Goal: Transaction & Acquisition: Purchase product/service

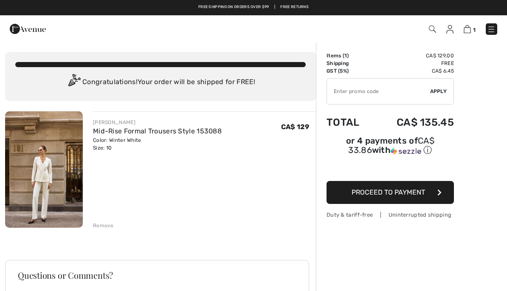
click at [494, 28] on img at bounding box center [491, 29] width 8 height 8
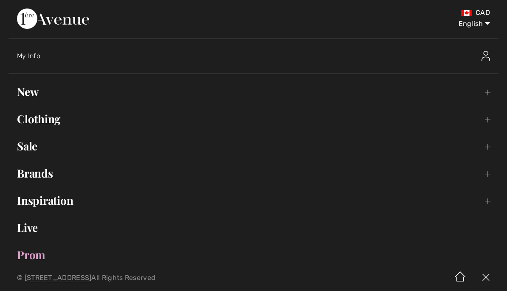
click at [486, 56] on img at bounding box center [486, 56] width 8 height 10
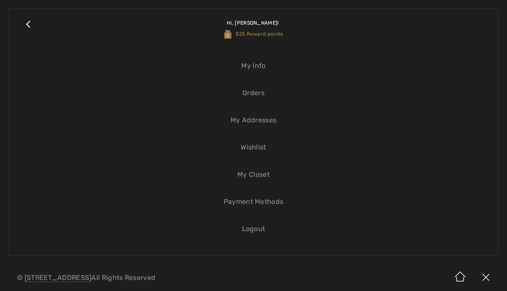
click at [259, 96] on link "Orders" at bounding box center [253, 93] width 472 height 19
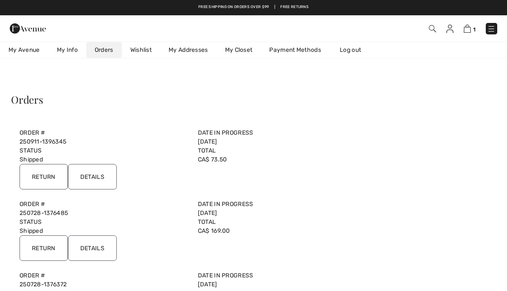
click at [98, 177] on input "Details" at bounding box center [92, 176] width 49 height 25
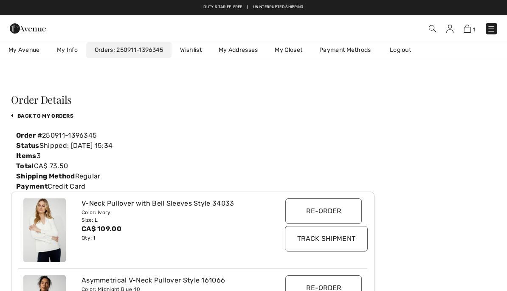
click at [193, 50] on link "Wishlist" at bounding box center [191, 50] width 38 height 16
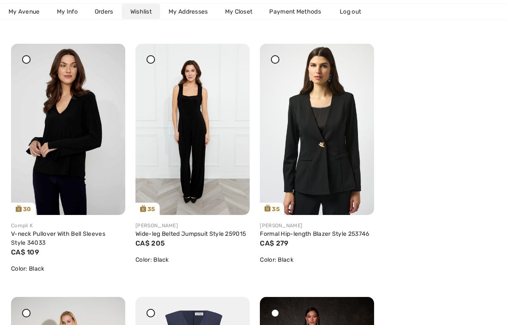
scroll to position [887, 0]
click at [331, 232] on link "Formal Hip-length Blazer Style 253746" at bounding box center [314, 233] width 109 height 7
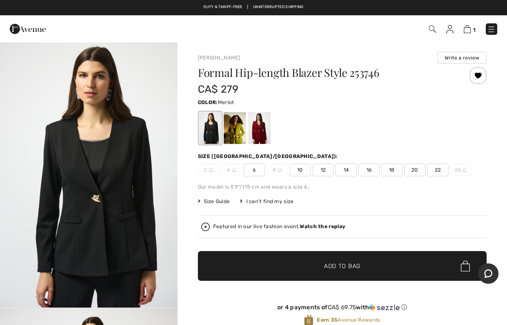
click at [264, 130] on div at bounding box center [260, 128] width 22 height 32
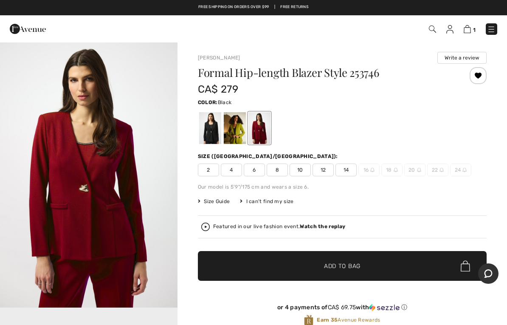
click at [212, 131] on div at bounding box center [210, 128] width 22 height 32
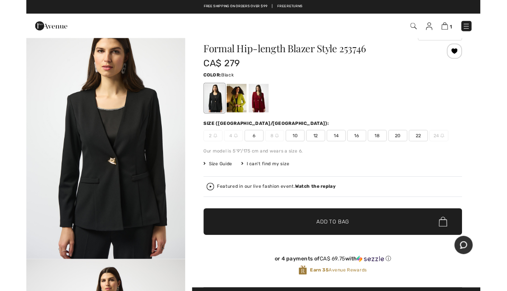
scroll to position [34, 0]
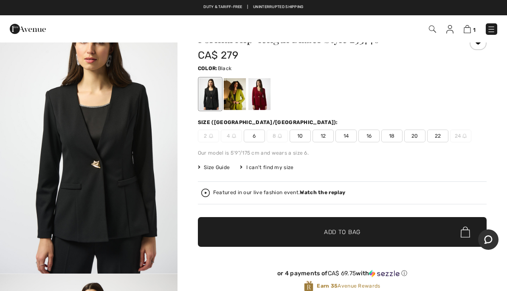
click at [280, 138] on img at bounding box center [280, 136] width 4 height 4
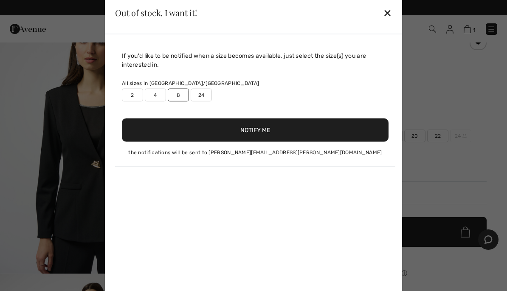
click at [276, 128] on button "Notify Me" at bounding box center [255, 129] width 267 height 23
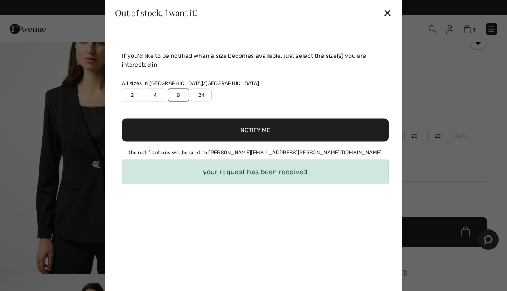
click at [385, 12] on div "✕" at bounding box center [387, 13] width 9 height 18
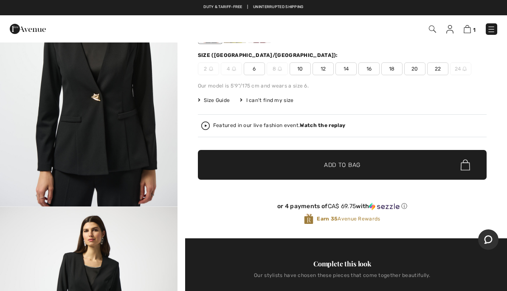
scroll to position [0, 0]
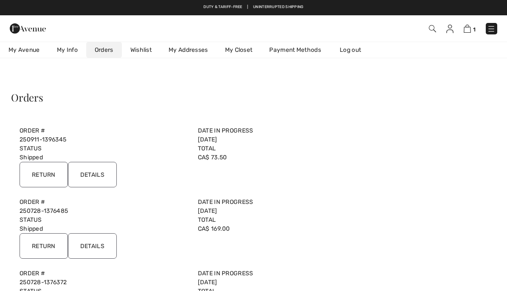
click at [141, 54] on link "Wishlist" at bounding box center [141, 50] width 38 height 16
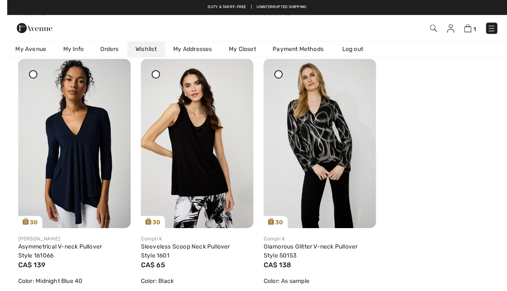
scroll to position [628, 0]
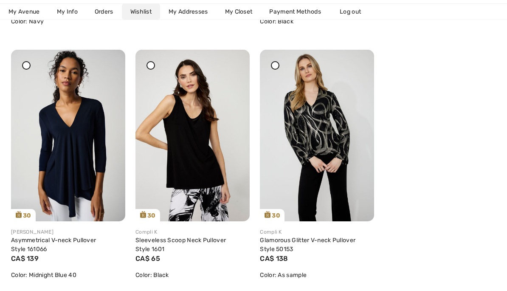
click at [215, 241] on link "Sleeveless Scoop Neck Pullover Style 1601" at bounding box center [181, 245] width 90 height 16
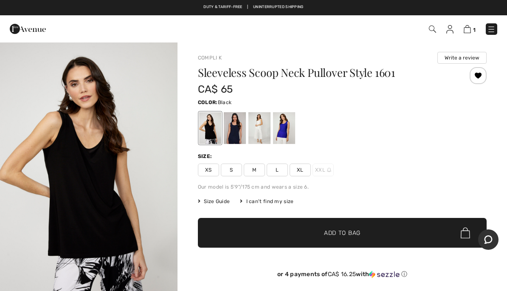
click at [273, 172] on span "L" at bounding box center [277, 170] width 21 height 13
click at [218, 202] on span "Size Guide" at bounding box center [214, 202] width 32 height 8
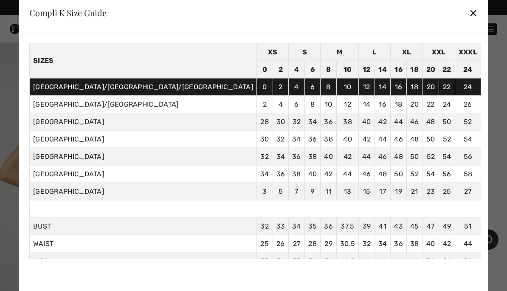
scroll to position [31, 0]
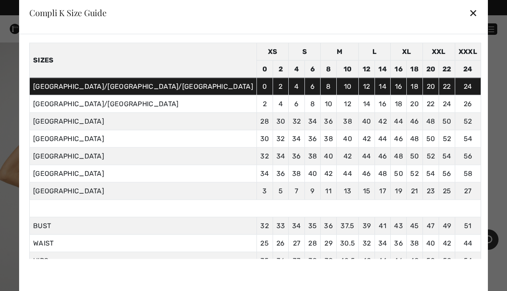
click at [469, 14] on div "✕" at bounding box center [473, 13] width 9 height 18
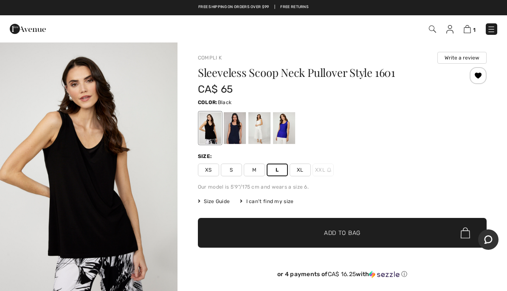
click at [350, 226] on span "✔ Added to Bag Add to Bag" at bounding box center [342, 233] width 289 height 30
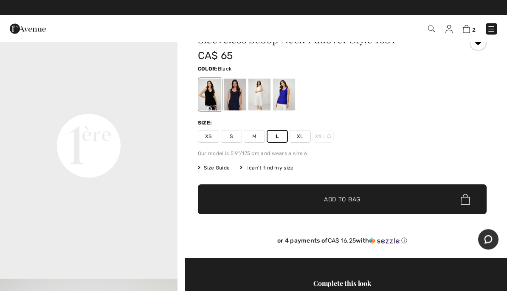
scroll to position [0, 0]
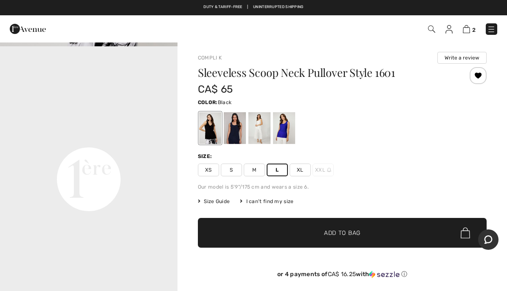
click at [254, 171] on span "M" at bounding box center [254, 170] width 21 height 13
click at [353, 234] on span "Add to Bag" at bounding box center [342, 233] width 37 height 9
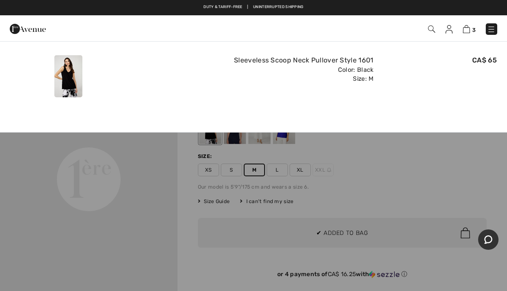
click at [471, 26] on link "3" at bounding box center [469, 29] width 13 height 10
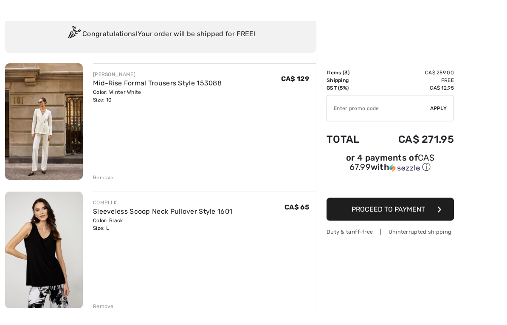
scroll to position [31, 0]
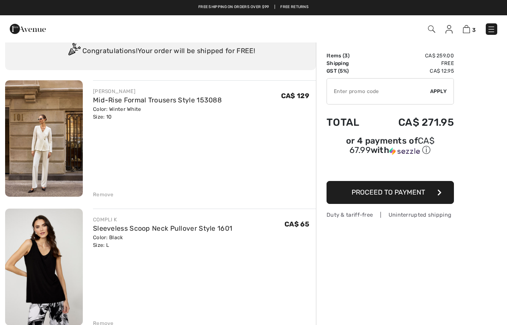
click at [106, 195] on div "Remove" at bounding box center [103, 195] width 21 height 8
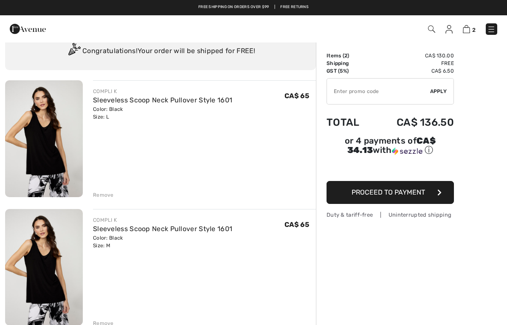
click at [104, 191] on div "Remove" at bounding box center [103, 195] width 21 height 8
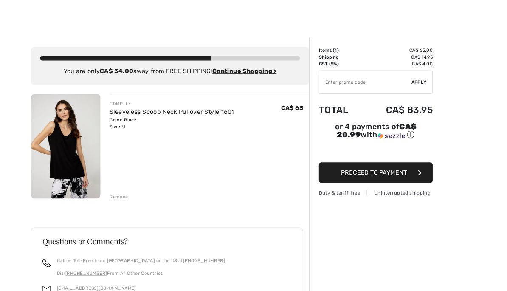
scroll to position [34, 0]
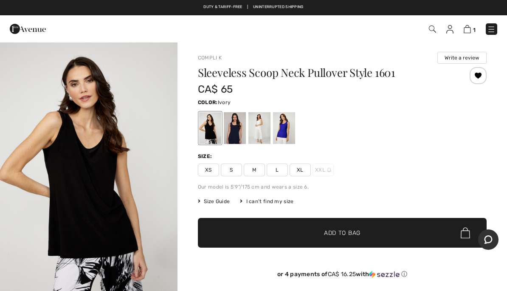
click at [264, 130] on div at bounding box center [260, 128] width 22 height 32
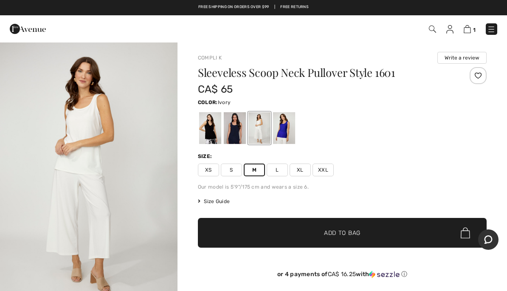
click at [284, 131] on div at bounding box center [284, 128] width 22 height 32
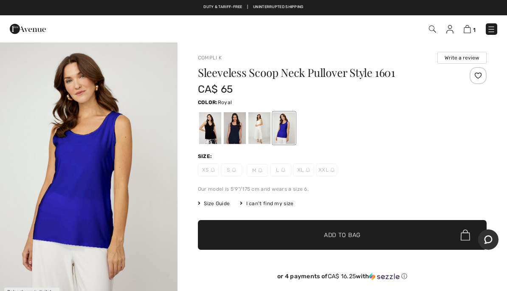
click at [240, 130] on div at bounding box center [235, 128] width 22 height 32
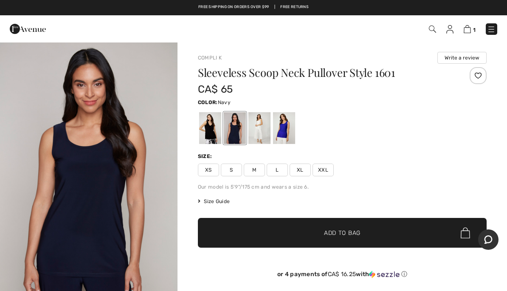
click at [259, 169] on span "M" at bounding box center [254, 170] width 21 height 13
click at [362, 235] on span "✔ Added to Bag Add to Bag" at bounding box center [342, 233] width 289 height 30
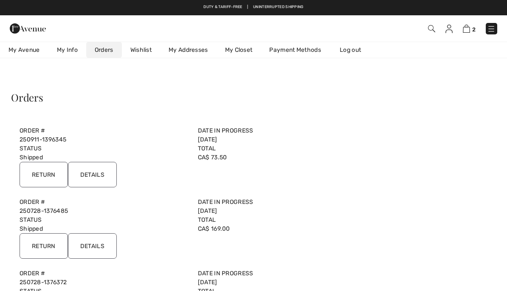
click at [139, 48] on link "Wishlist" at bounding box center [141, 50] width 38 height 16
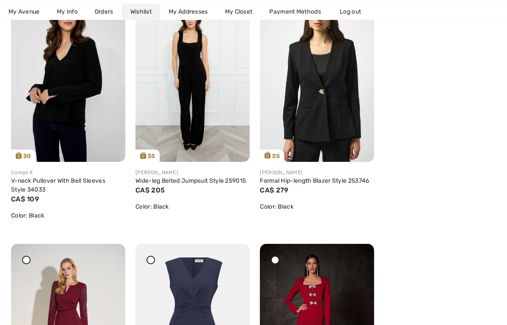
scroll to position [941, 0]
click at [88, 178] on link "V-neck Pullover With Bell Sleeves Style 34033" at bounding box center [58, 185] width 94 height 16
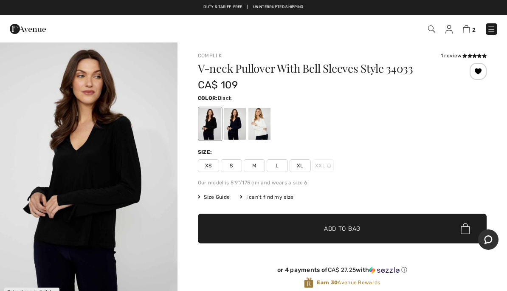
click at [262, 130] on div at bounding box center [260, 124] width 22 height 32
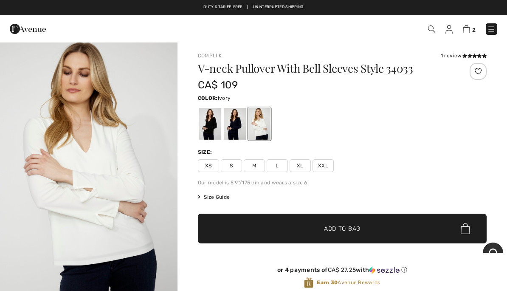
click at [256, 164] on span "M" at bounding box center [254, 165] width 21 height 13
click at [353, 226] on span "Add to Bag" at bounding box center [342, 228] width 37 height 9
click at [468, 26] on img at bounding box center [466, 29] width 7 height 8
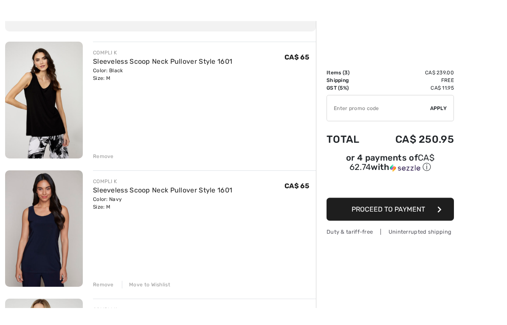
scroll to position [53, 0]
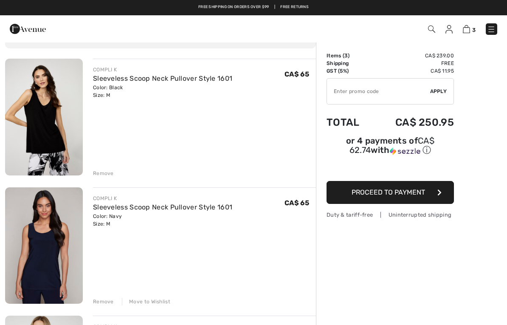
click at [158, 291] on div "Move to Wishlist" at bounding box center [146, 302] width 48 height 8
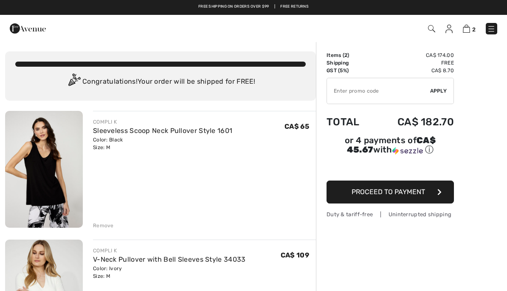
scroll to position [34, 0]
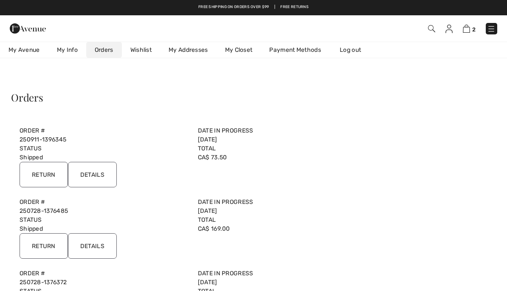
click at [139, 47] on link "Wishlist" at bounding box center [141, 50] width 38 height 16
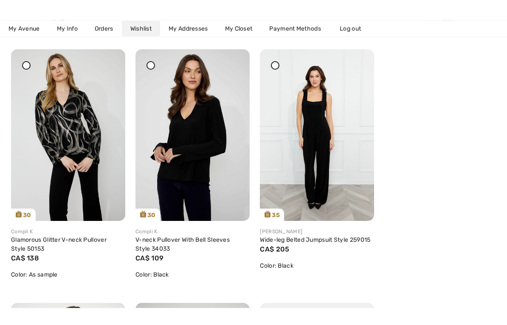
scroll to position [866, 0]
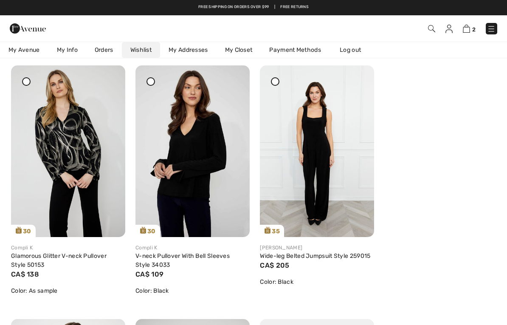
click at [326, 254] on link "Wide-leg Belted Jumpsuit Style 259015" at bounding box center [315, 255] width 110 height 7
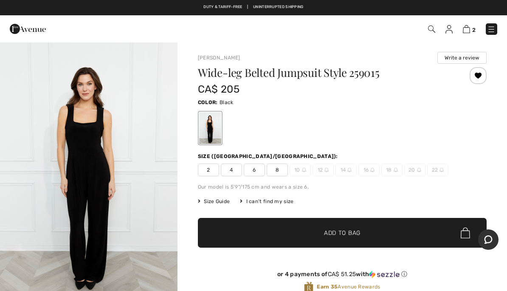
click at [217, 199] on span "Size Guide" at bounding box center [214, 202] width 32 height 8
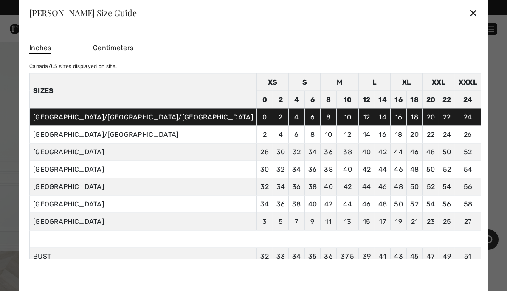
click at [469, 14] on div "✕" at bounding box center [473, 13] width 9 height 18
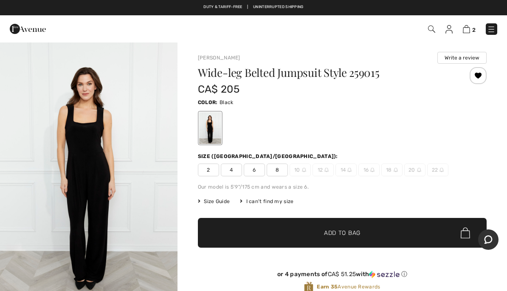
click at [303, 172] on img at bounding box center [304, 170] width 4 height 4
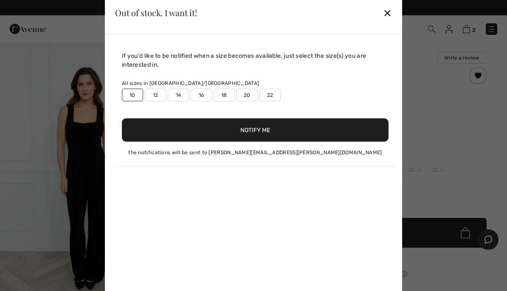
click at [298, 129] on button "Notify Me" at bounding box center [255, 129] width 267 height 23
click at [388, 12] on div "✕" at bounding box center [387, 13] width 9 height 18
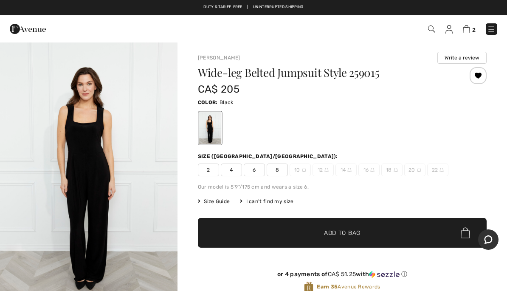
click at [322, 170] on span "12" at bounding box center [323, 170] width 21 height 13
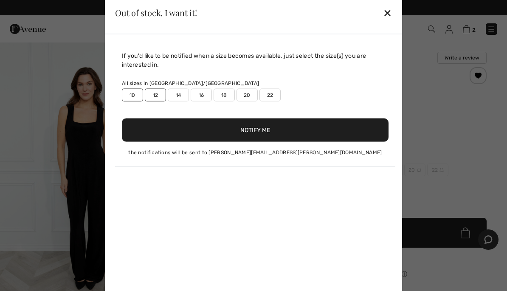
click at [324, 172] on div "If you'd like to be notified when a size becomes available, just select the siz…" at bounding box center [253, 167] width 297 height 266
click at [304, 128] on button "Notify Me" at bounding box center [255, 129] width 267 height 23
click at [386, 14] on div "✕" at bounding box center [387, 13] width 9 height 18
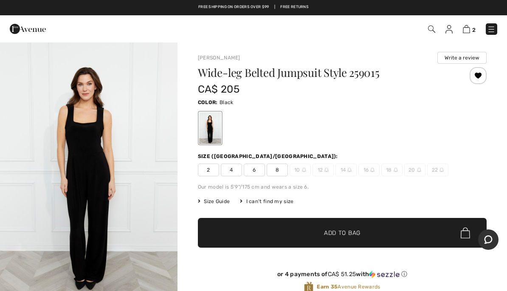
click at [466, 30] on img at bounding box center [466, 29] width 7 height 8
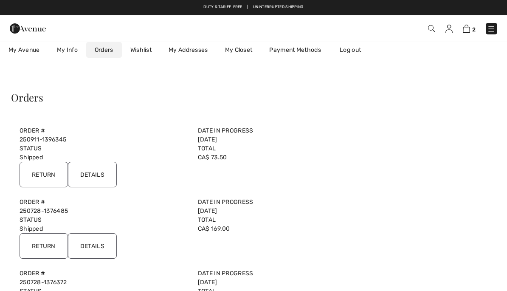
click at [141, 48] on link "Wishlist" at bounding box center [141, 50] width 38 height 16
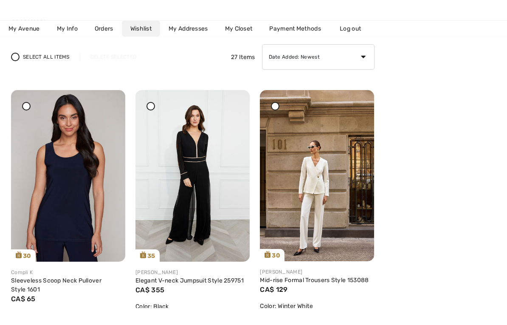
scroll to position [64, 0]
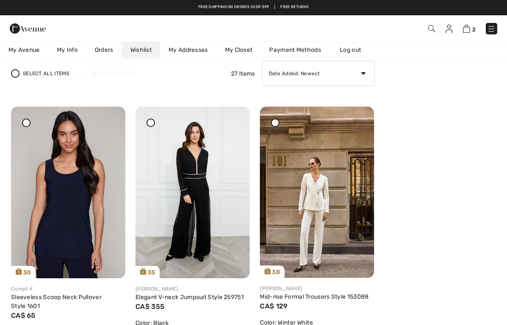
click at [334, 197] on img at bounding box center [317, 192] width 114 height 171
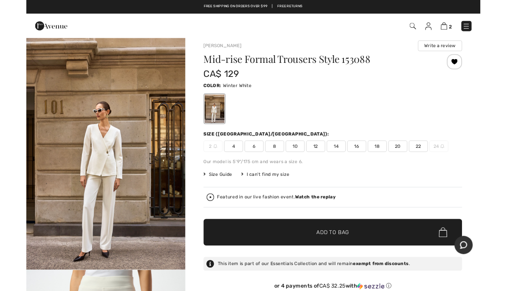
scroll to position [34, 0]
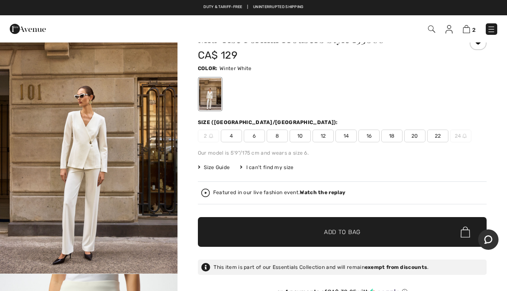
click at [301, 135] on span "10" at bounding box center [300, 136] width 21 height 13
click at [368, 232] on span "✔ Added to Bag Add to Bag" at bounding box center [342, 232] width 289 height 30
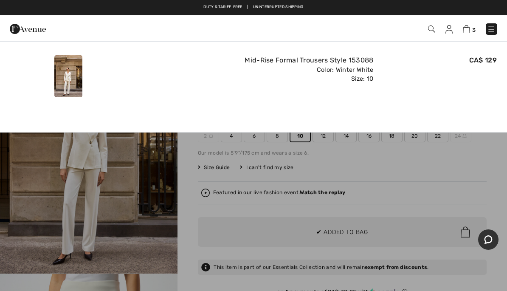
scroll to position [0, 0]
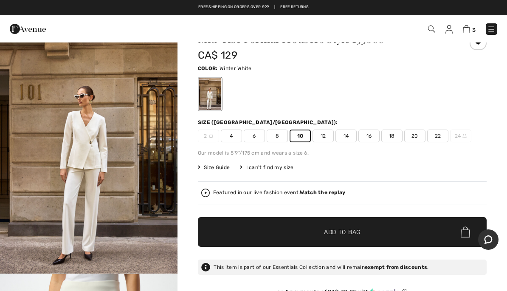
click at [470, 25] on img at bounding box center [466, 29] width 7 height 8
checkbox input "true"
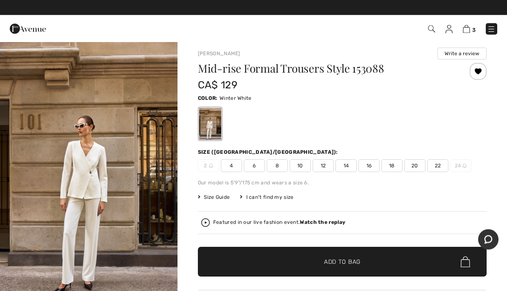
scroll to position [4, 0]
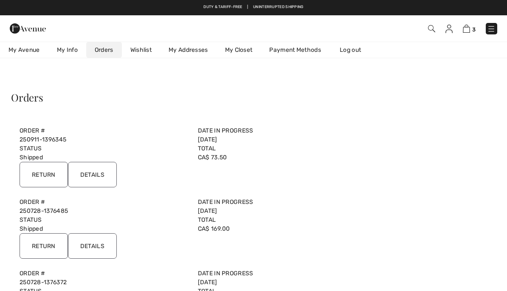
click at [141, 49] on link "Wishlist" at bounding box center [141, 50] width 38 height 16
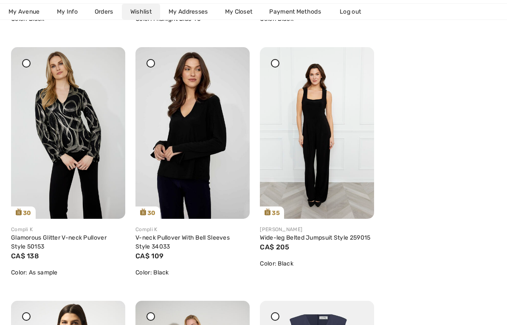
scroll to position [890, 0]
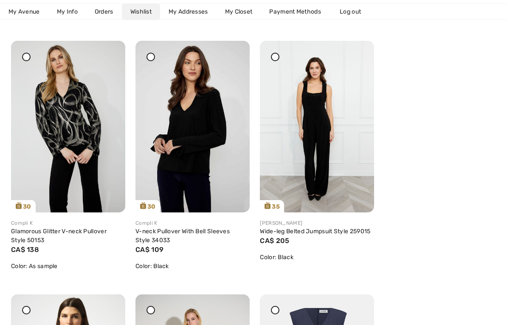
click at [90, 233] on link "Glamorous Glitter V-neck Pullover Style 50153" at bounding box center [59, 236] width 96 height 16
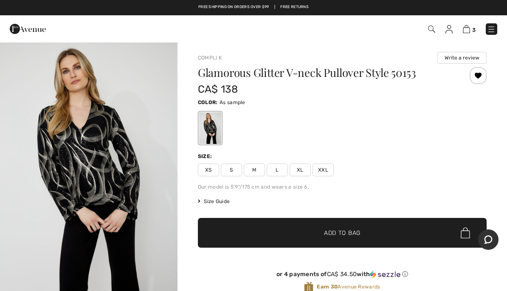
click at [222, 201] on span "Size Guide" at bounding box center [214, 202] width 32 height 8
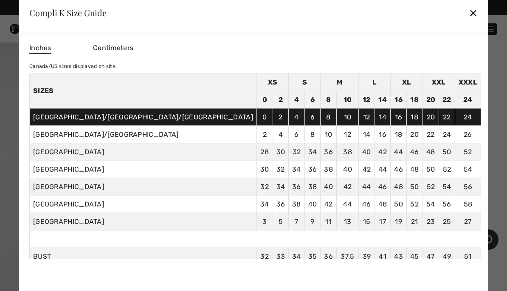
click at [469, 11] on div "✕" at bounding box center [473, 13] width 9 height 18
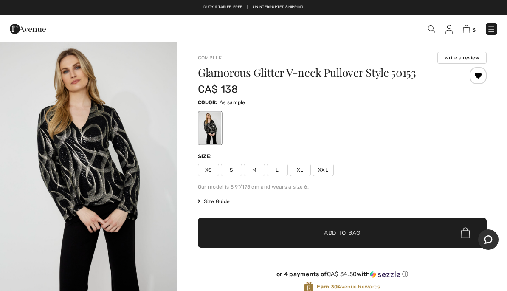
click at [276, 172] on span "L" at bounding box center [277, 170] width 21 height 13
click at [346, 234] on span "Add to Bag" at bounding box center [342, 233] width 37 height 9
click at [466, 27] on img at bounding box center [466, 29] width 7 height 8
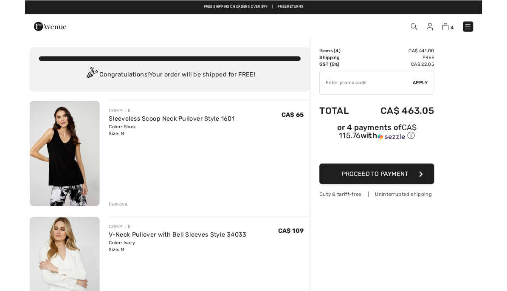
scroll to position [32, 0]
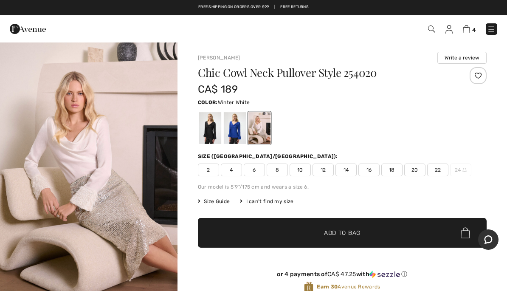
click at [138, 43] on img "1 / 6" at bounding box center [89, 175] width 178 height 266
click at [432, 29] on img at bounding box center [431, 28] width 7 height 7
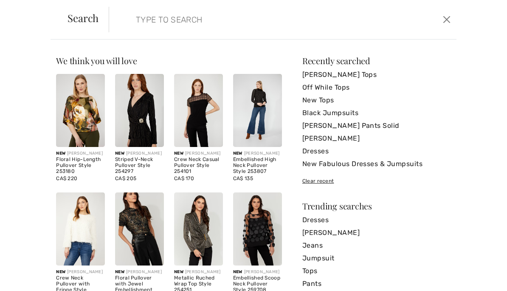
click at [153, 20] on input "search" at bounding box center [246, 19] width 233 height 25
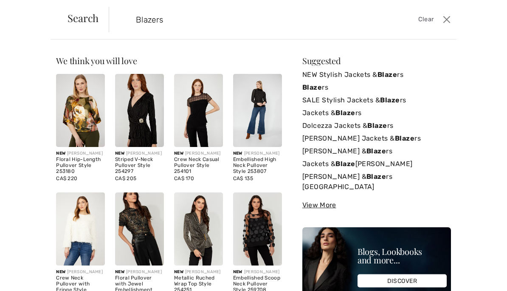
type input "Blazers"
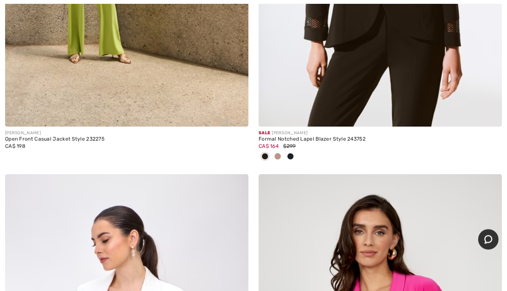
scroll to position [9116, 0]
click at [283, 150] on div at bounding box center [277, 157] width 13 height 14
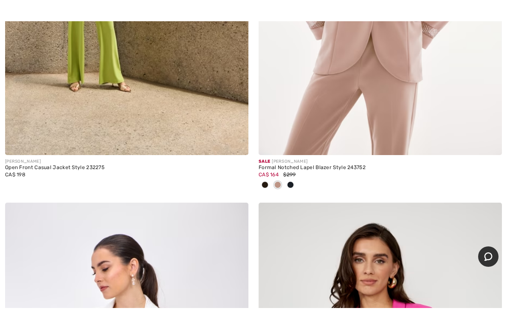
scroll to position [9071, 0]
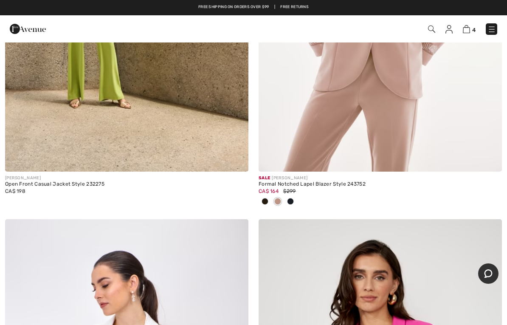
click at [293, 198] on span at bounding box center [290, 201] width 7 height 7
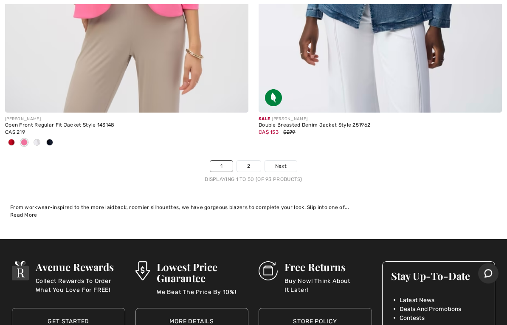
scroll to position [10469, 0]
click at [252, 161] on link "2" at bounding box center [248, 166] width 23 height 11
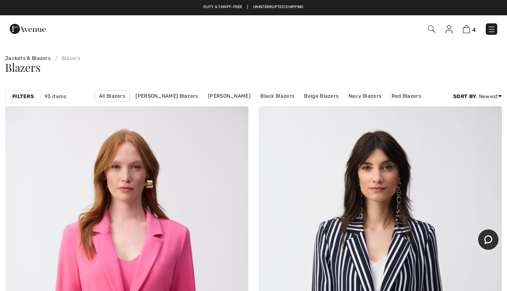
click at [161, 94] on link "[PERSON_NAME] Blazers" at bounding box center [166, 95] width 71 height 11
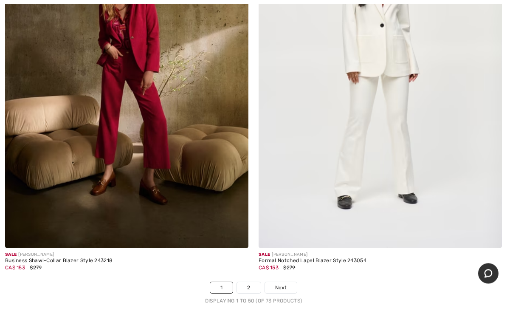
scroll to position [10363, 0]
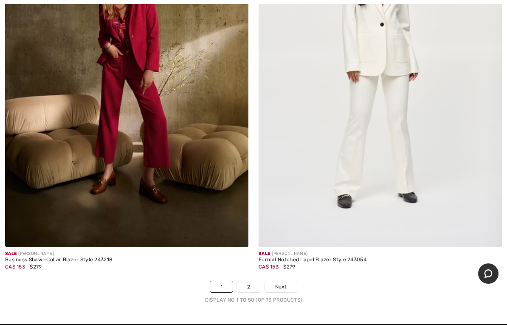
click at [254, 281] on link "2" at bounding box center [248, 286] width 23 height 11
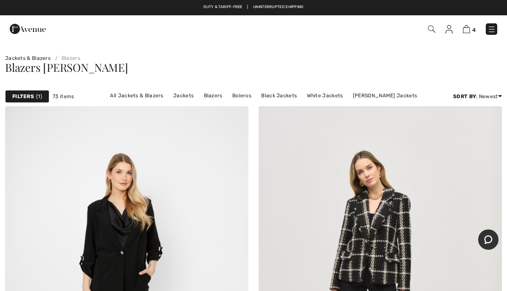
click at [449, 31] on img at bounding box center [449, 29] width 7 height 8
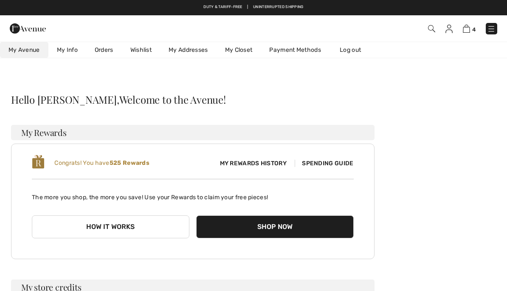
click at [146, 48] on link "Wishlist" at bounding box center [141, 50] width 38 height 16
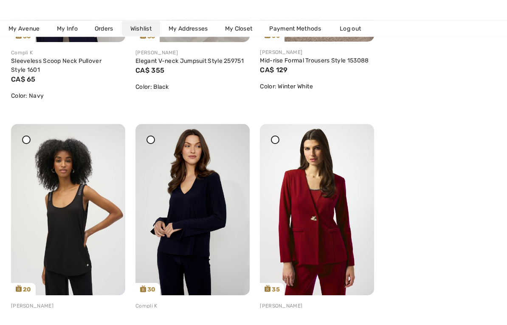
scroll to position [289, 0]
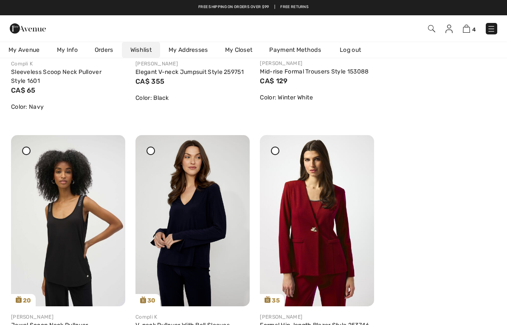
click at [334, 252] on img at bounding box center [317, 220] width 114 height 171
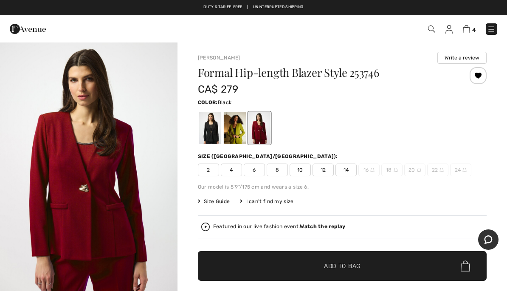
click at [214, 133] on div at bounding box center [210, 128] width 22 height 32
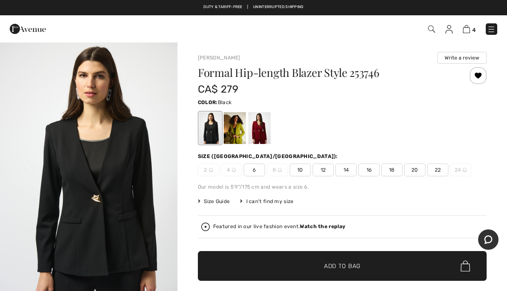
click at [300, 170] on span "10" at bounding box center [300, 170] width 21 height 13
click at [350, 268] on span "Add to Bag" at bounding box center [342, 266] width 37 height 9
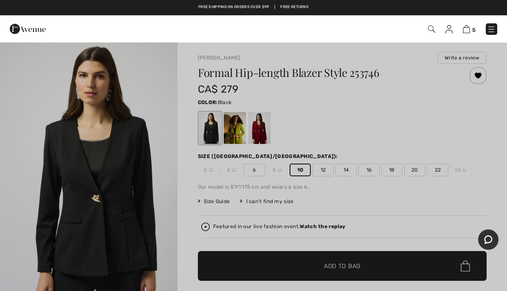
click at [466, 26] on img at bounding box center [466, 29] width 7 height 8
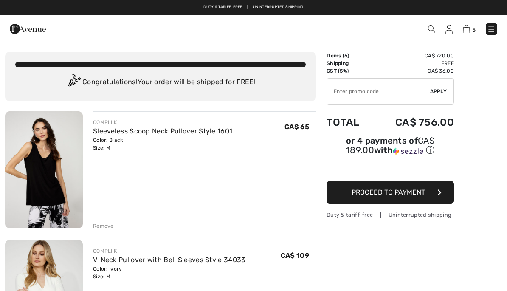
click at [181, 130] on link "Sleeveless Scoop Neck Pullover Style 1601" at bounding box center [162, 131] width 139 height 8
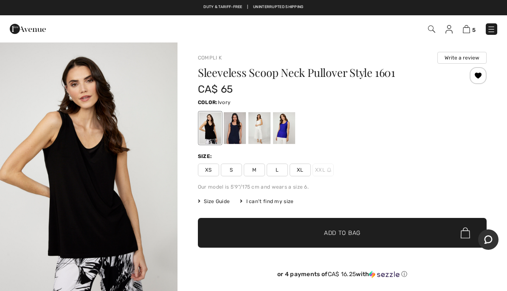
click at [264, 131] on div at bounding box center [260, 128] width 22 height 32
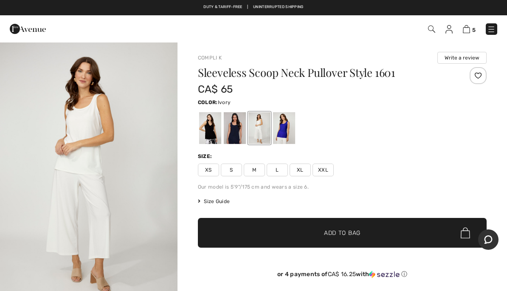
click at [286, 127] on div at bounding box center [284, 128] width 22 height 32
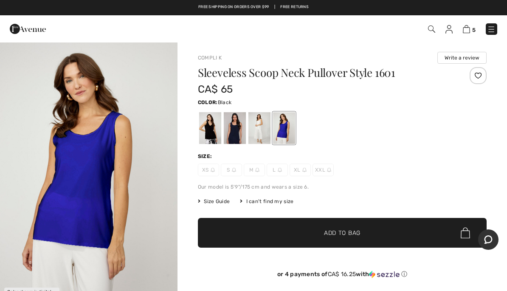
click at [214, 128] on div at bounding box center [210, 128] width 22 height 32
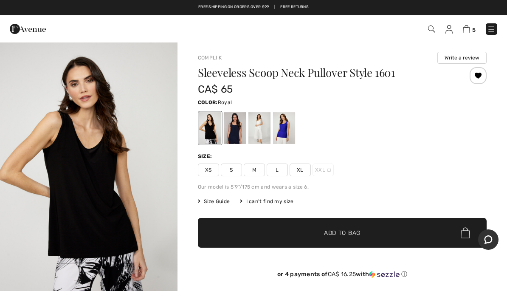
click at [290, 130] on div at bounding box center [284, 128] width 22 height 32
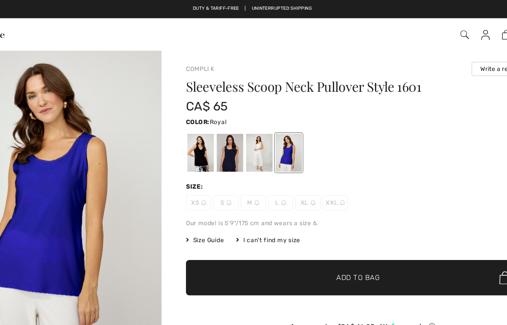
click at [249, 130] on div at bounding box center [260, 128] width 22 height 32
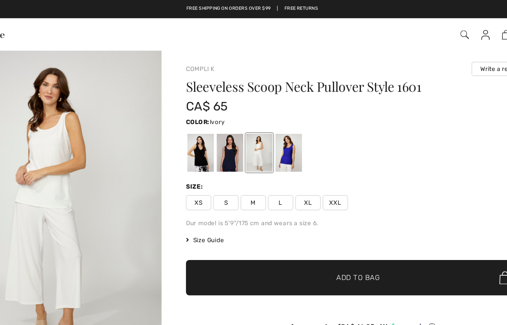
click at [224, 134] on div at bounding box center [235, 128] width 22 height 32
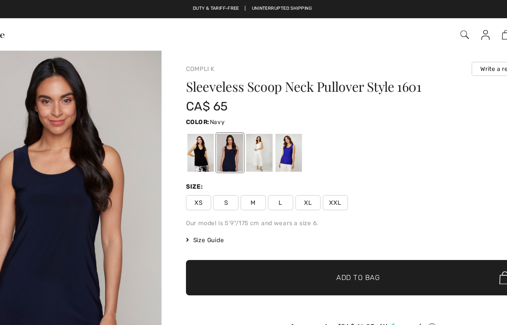
click at [244, 170] on span "M" at bounding box center [254, 170] width 21 height 13
click at [340, 153] on div "Size:" at bounding box center [342, 157] width 289 height 8
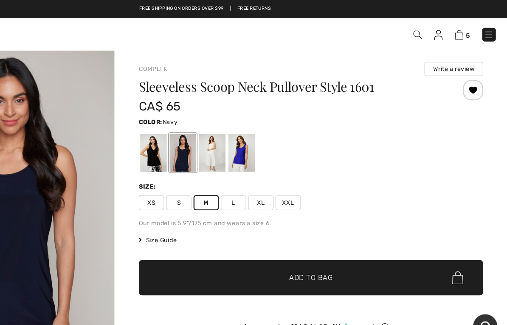
click at [463, 26] on img at bounding box center [466, 29] width 7 height 8
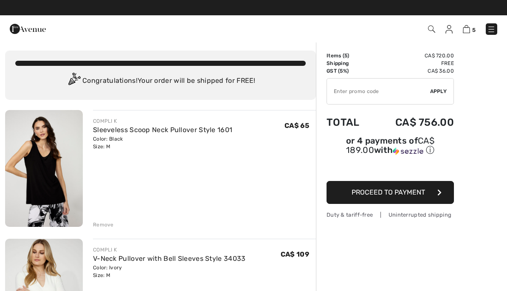
scroll to position [0, 0]
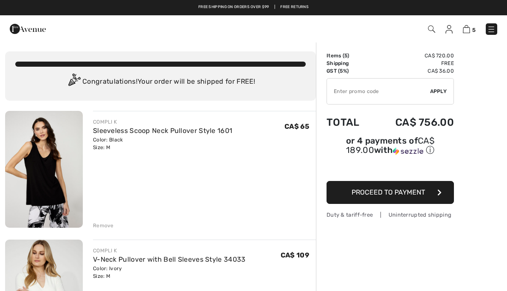
click at [449, 29] on img at bounding box center [449, 29] width 7 height 8
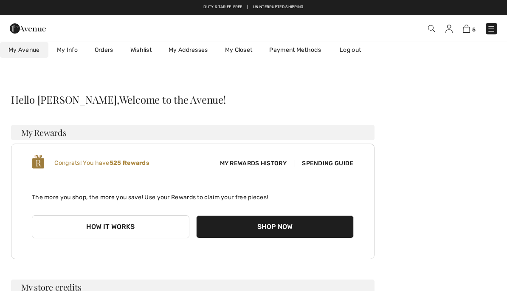
click at [355, 48] on link "Log out" at bounding box center [354, 50] width 47 height 16
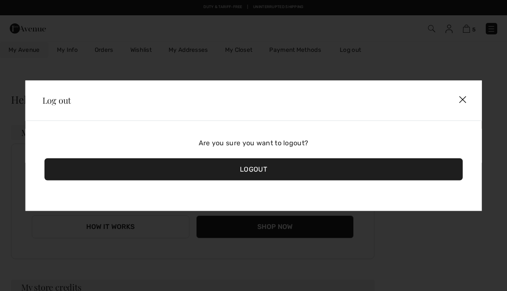
click at [266, 166] on div "Logout" at bounding box center [254, 169] width 418 height 22
